Goal: Obtain resource: Download file/media

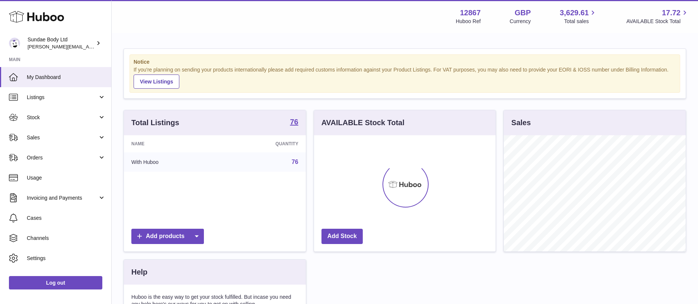
scroll to position [116, 182]
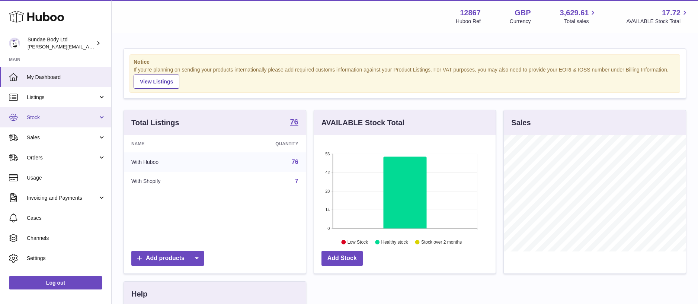
click at [39, 118] on span "Stock" at bounding box center [62, 117] width 71 height 7
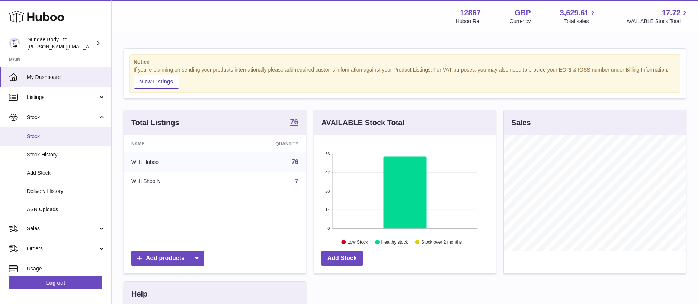
click at [32, 134] on span "Stock" at bounding box center [66, 136] width 79 height 7
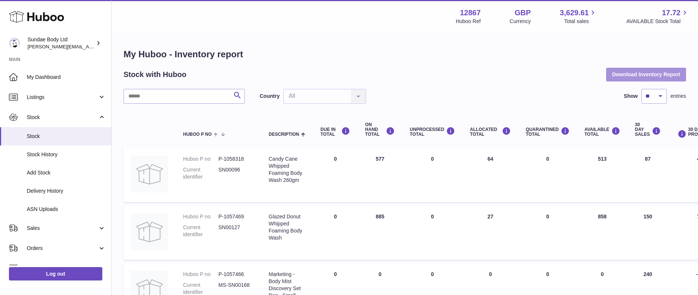
click at [649, 74] on button "Download Inventory Report" at bounding box center [646, 74] width 80 height 13
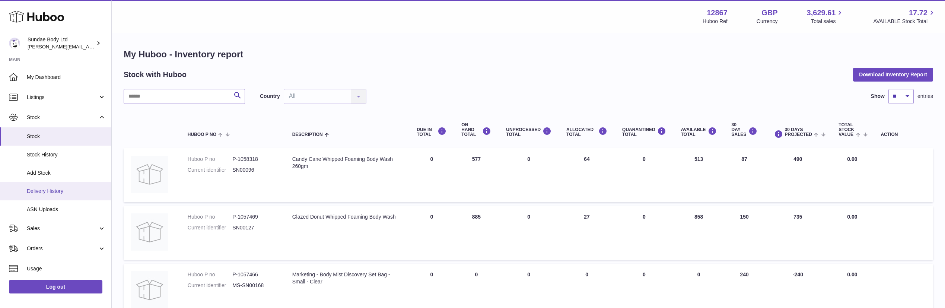
click at [42, 190] on span "Delivery History" at bounding box center [66, 191] width 79 height 7
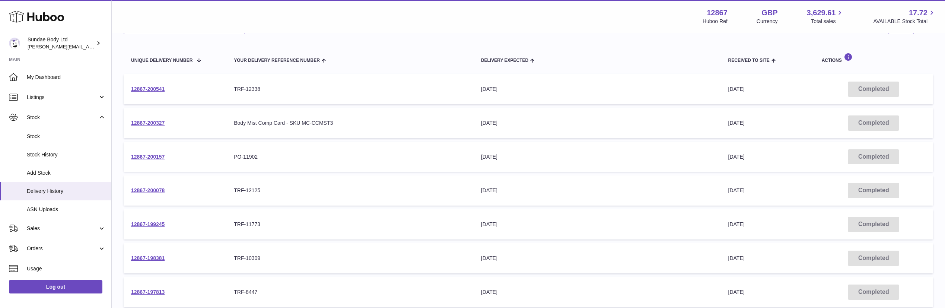
scroll to position [56, 0]
